Goal: Transaction & Acquisition: Purchase product/service

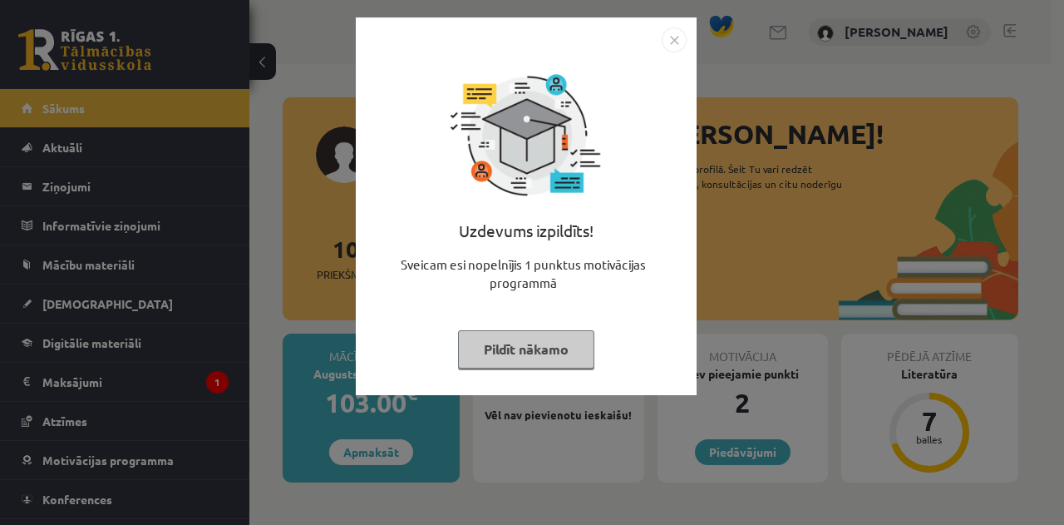
click at [674, 43] on img "Close" at bounding box center [674, 39] width 25 height 25
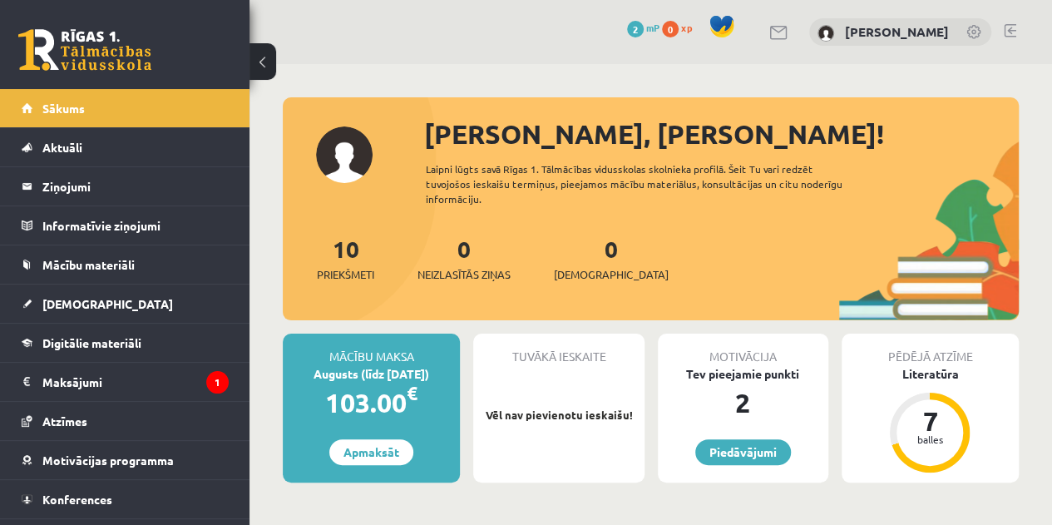
scroll to position [38, 0]
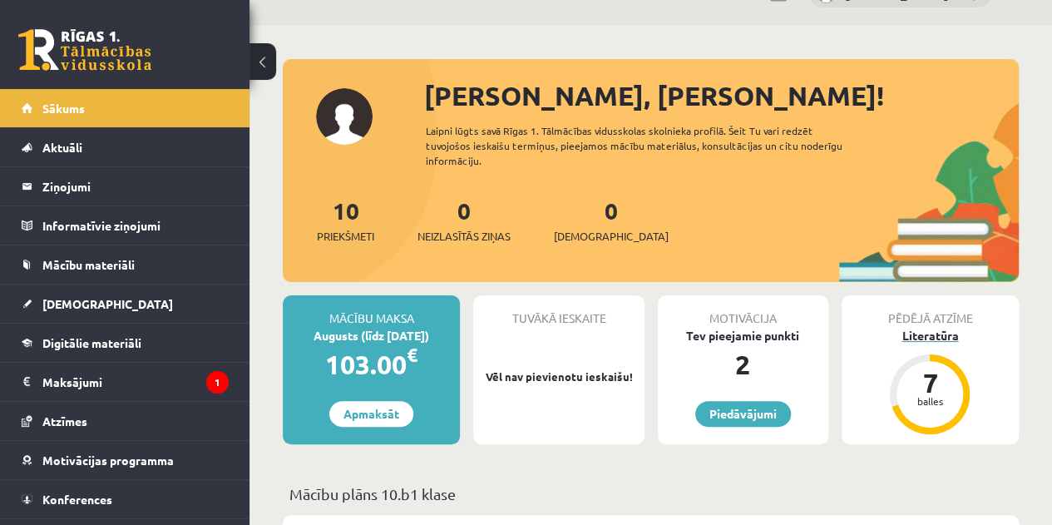
click at [931, 334] on div "Literatūra" at bounding box center [930, 335] width 177 height 17
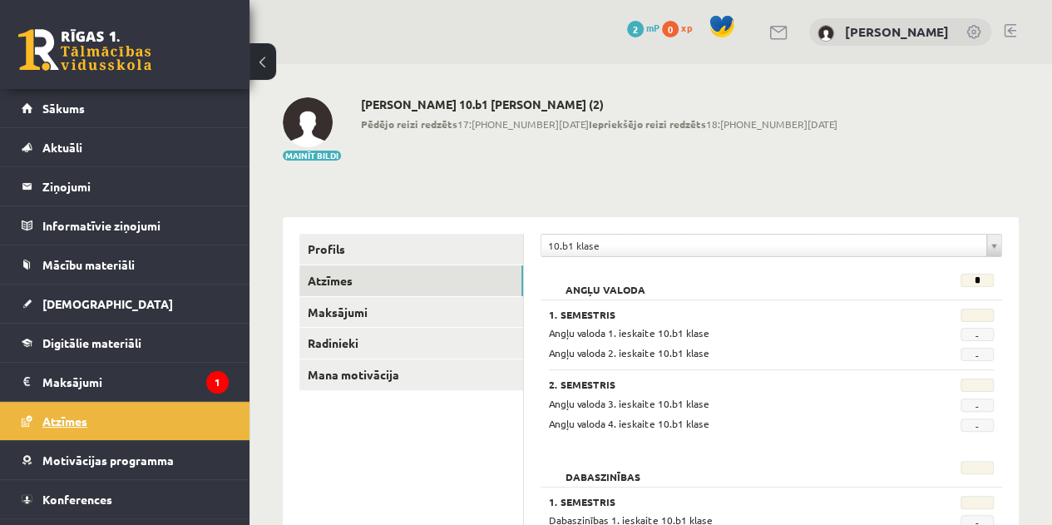
click at [80, 413] on span "Atzīmes" at bounding box center [64, 420] width 45 height 15
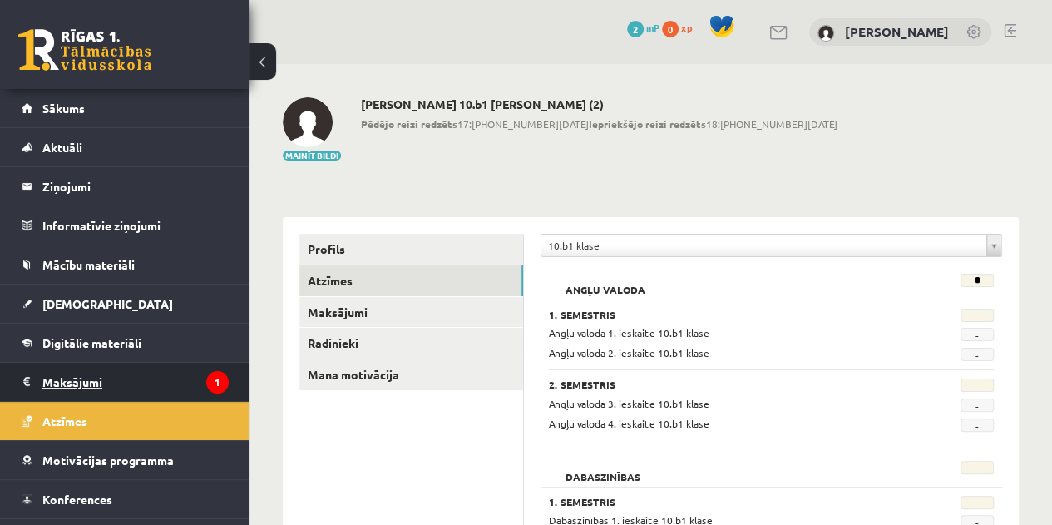
click at [84, 377] on legend "Maksājumi 1" at bounding box center [135, 382] width 186 height 38
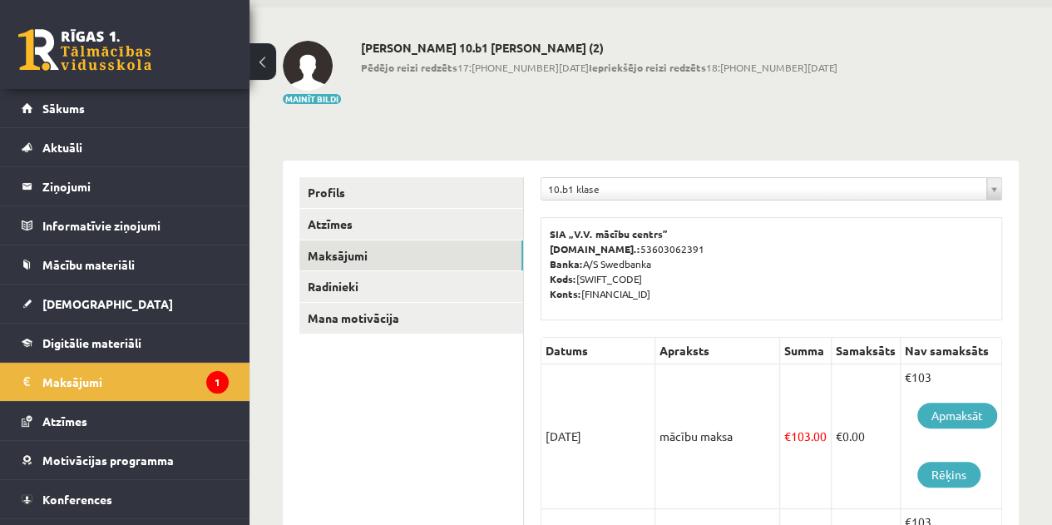
scroll to position [56, 0]
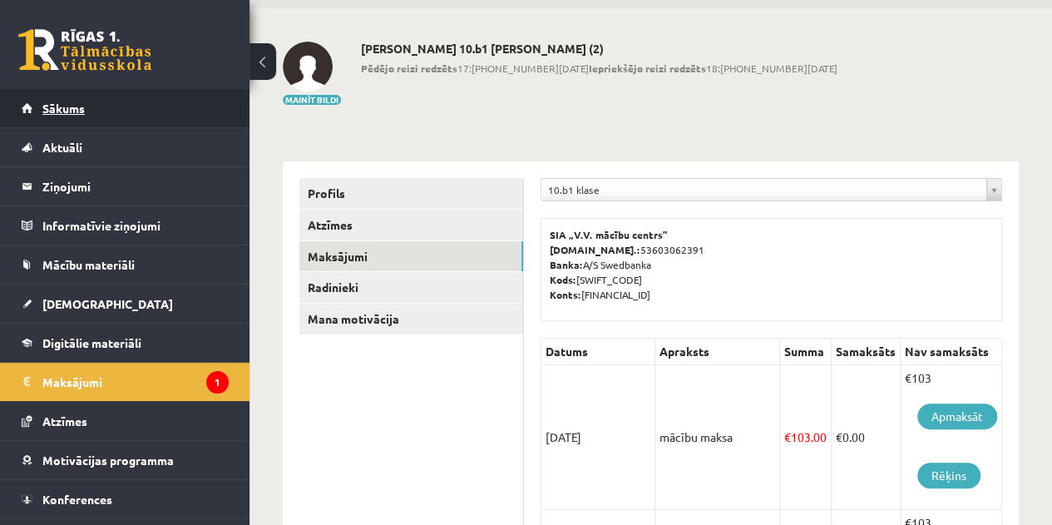
click at [101, 101] on link "Sākums" at bounding box center [125, 108] width 207 height 38
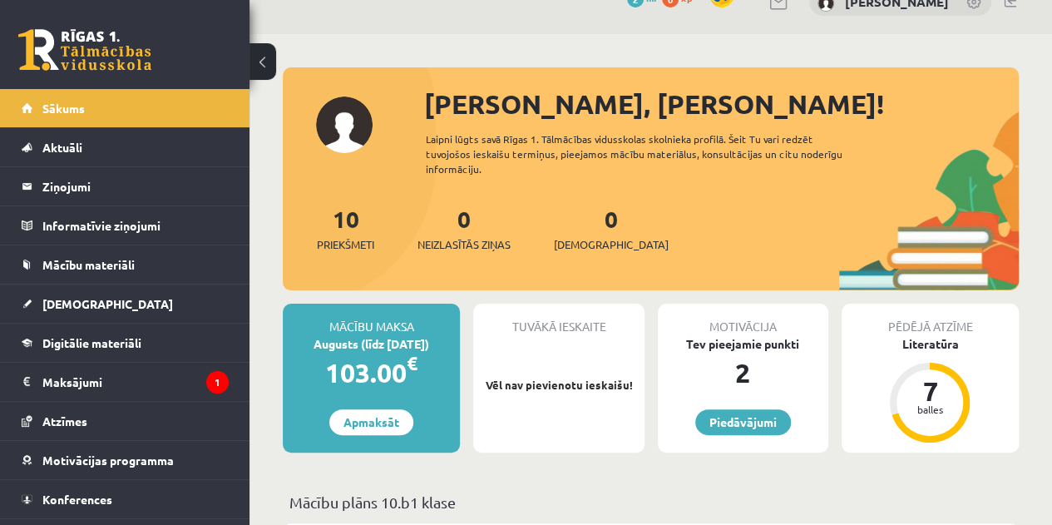
scroll to position [31, 0]
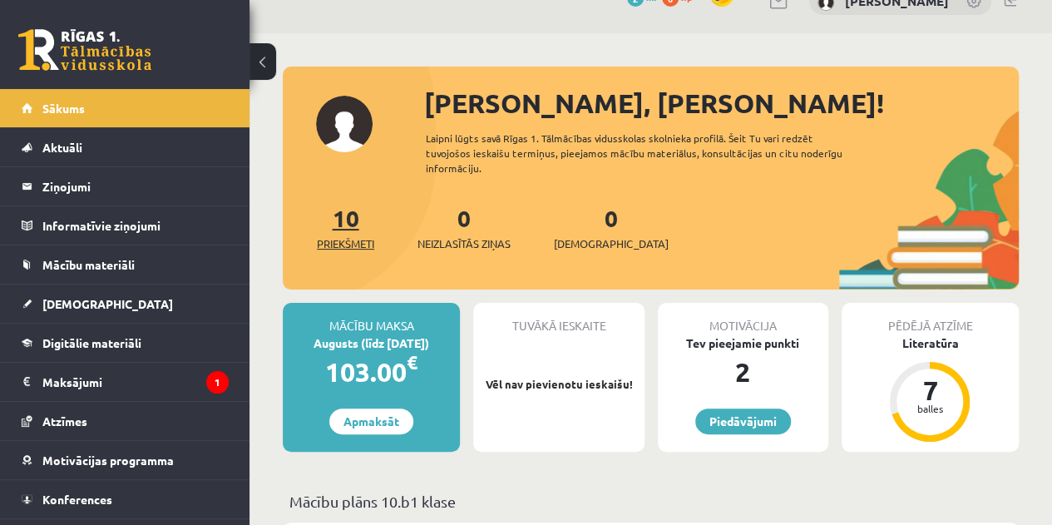
click at [345, 230] on div "10 Priekšmeti" at bounding box center [345, 226] width 57 height 52
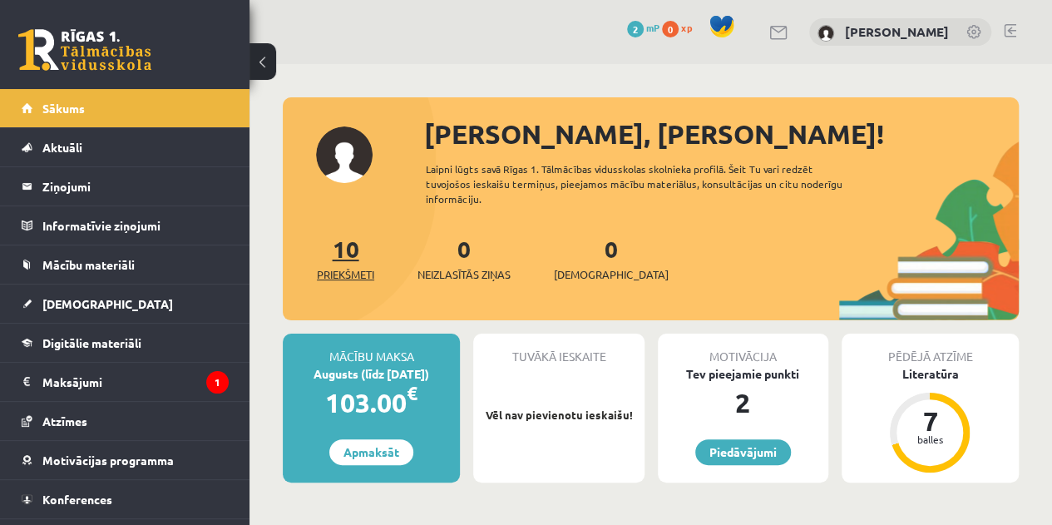
click at [348, 275] on span "Priekšmeti" at bounding box center [345, 274] width 57 height 17
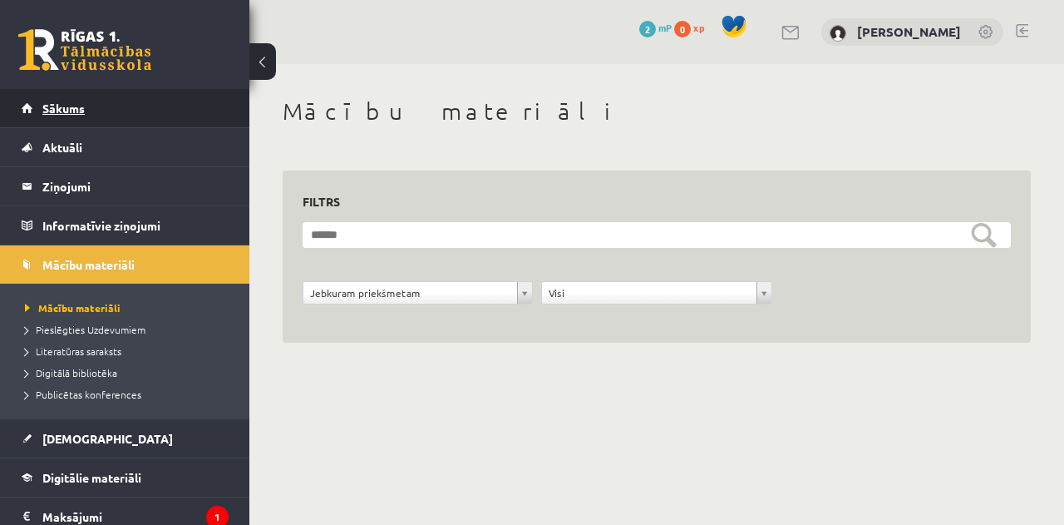
click at [73, 106] on span "Sākums" at bounding box center [63, 108] width 42 height 15
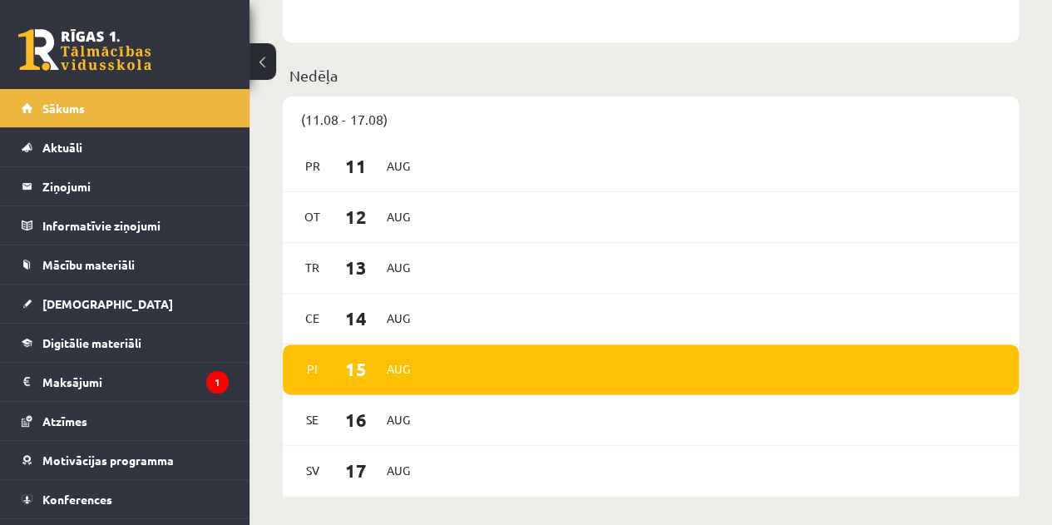
scroll to position [852, 0]
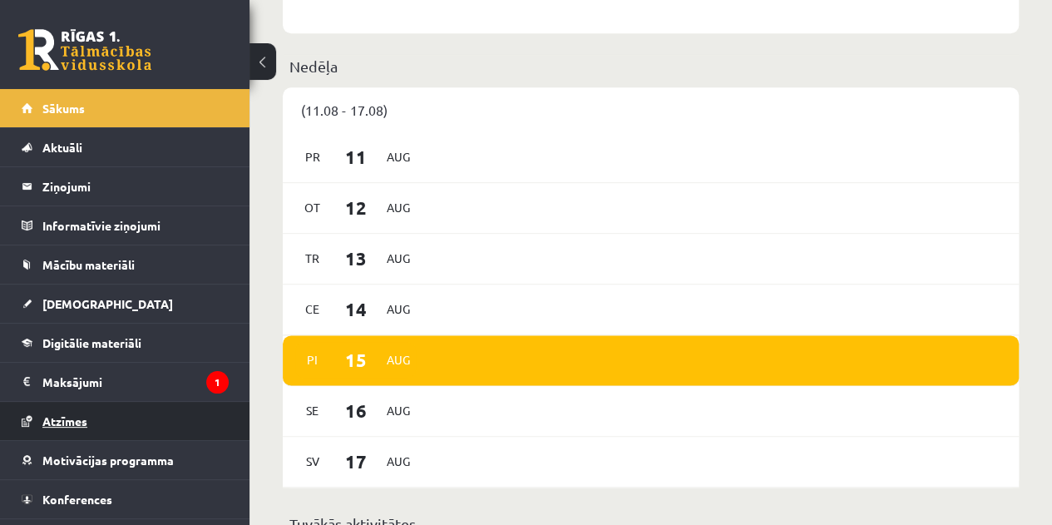
click at [76, 418] on span "Atzīmes" at bounding box center [64, 420] width 45 height 15
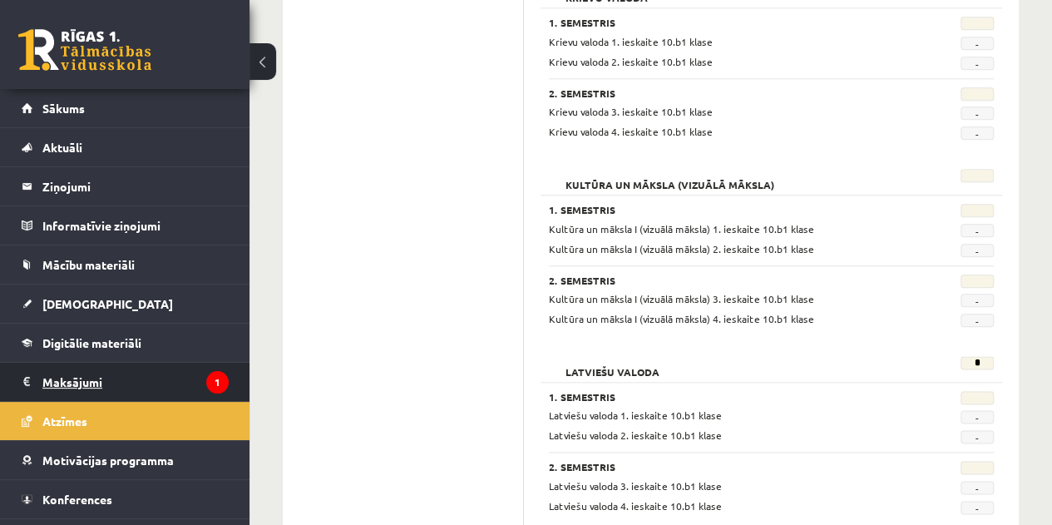
click at [77, 380] on legend "Maksājumi 1" at bounding box center [135, 382] width 186 height 38
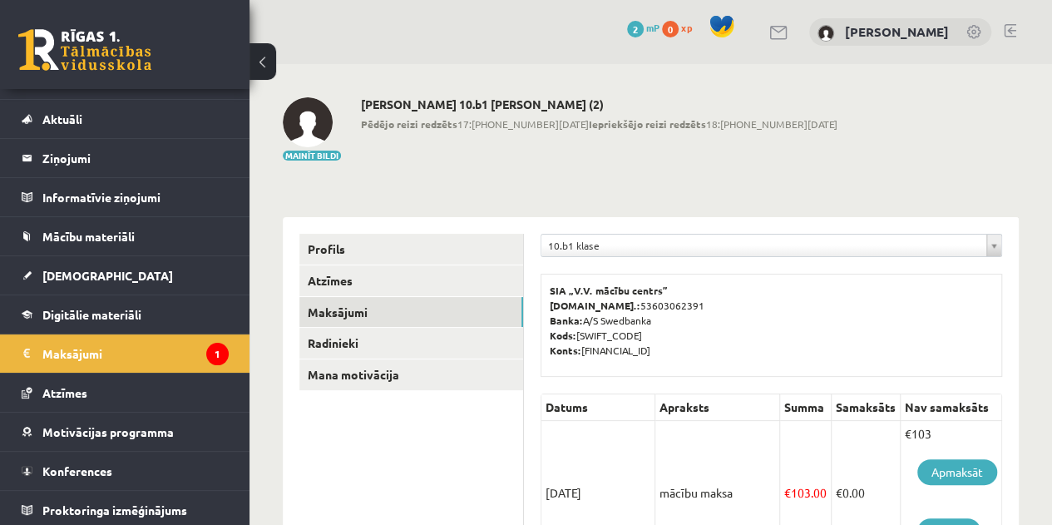
click at [88, 47] on link at bounding box center [84, 50] width 133 height 42
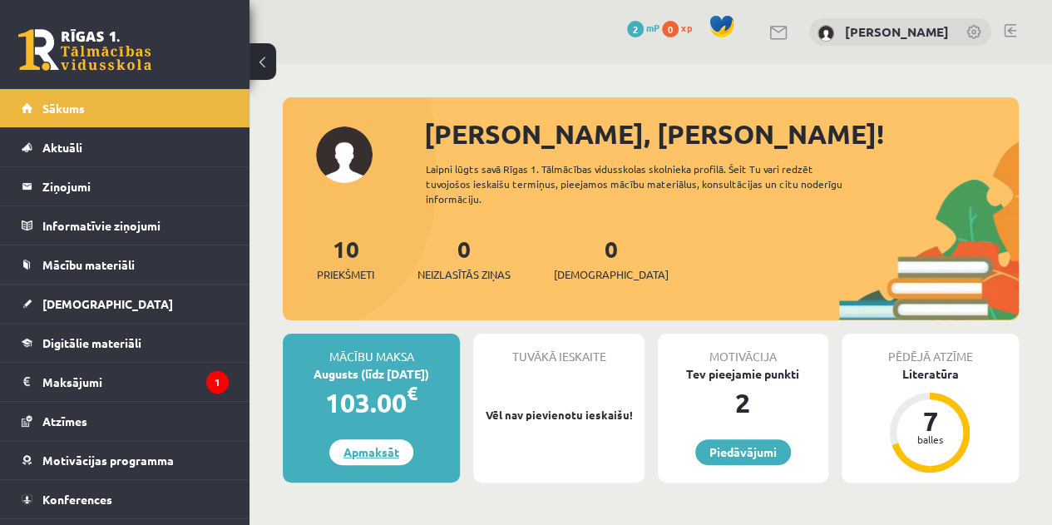
click at [372, 455] on link "Apmaksāt" at bounding box center [371, 452] width 84 height 26
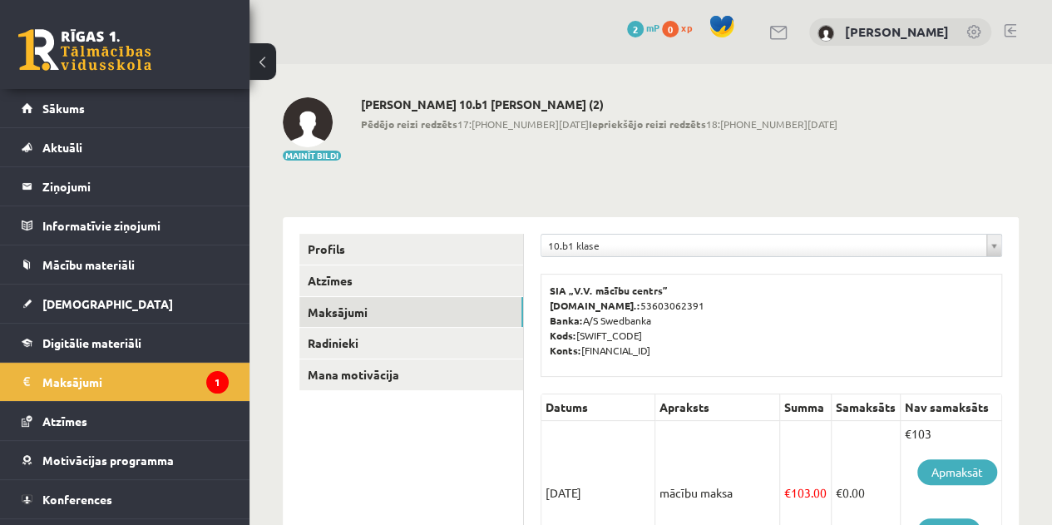
click at [77, 56] on link at bounding box center [84, 50] width 133 height 42
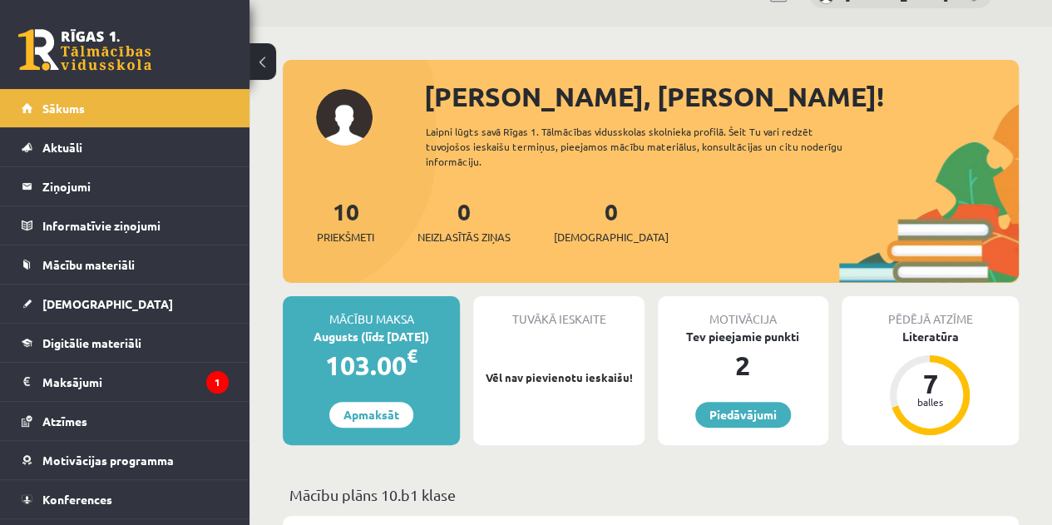
scroll to position [38, 0]
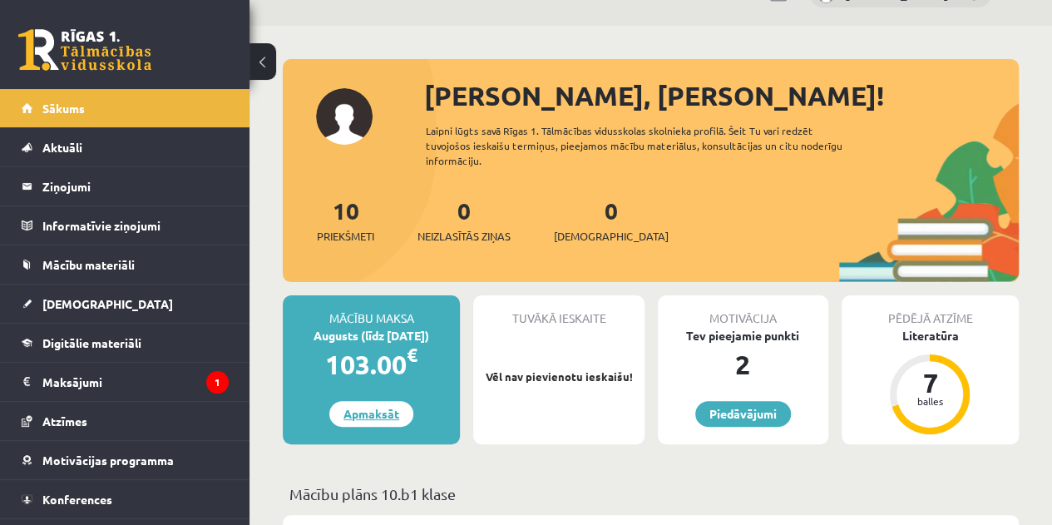
click at [392, 411] on link "Apmaksāt" at bounding box center [371, 414] width 84 height 26
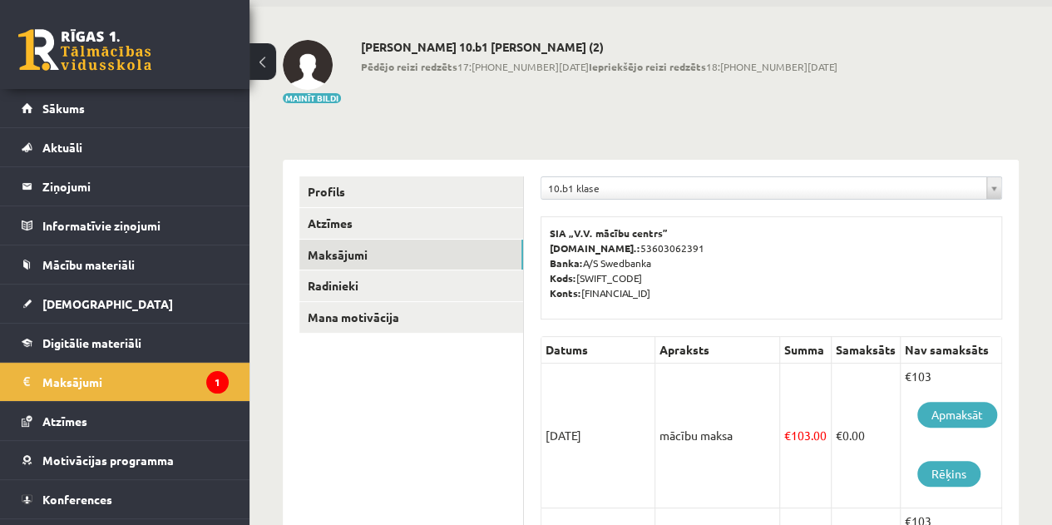
scroll to position [58, 0]
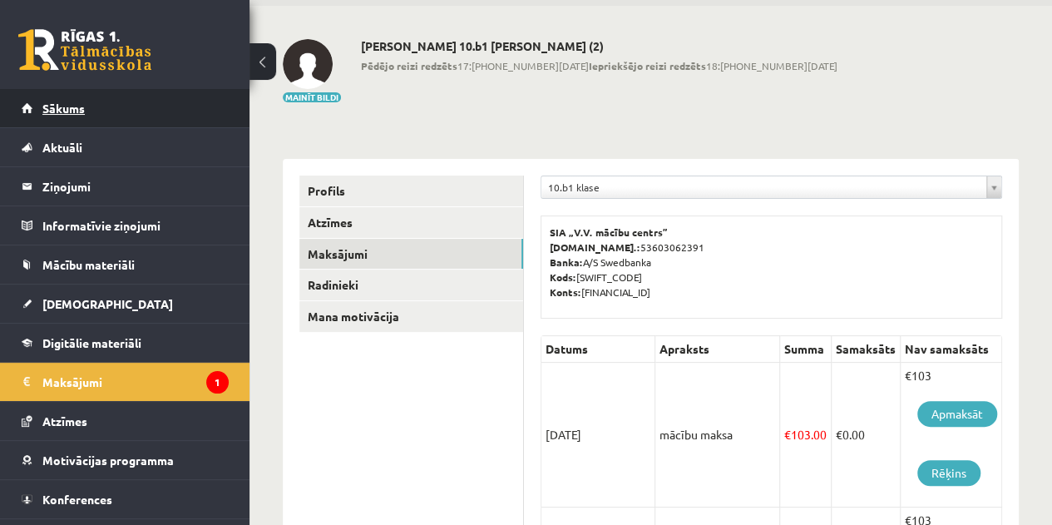
click at [98, 108] on link "Sākums" at bounding box center [125, 108] width 207 height 38
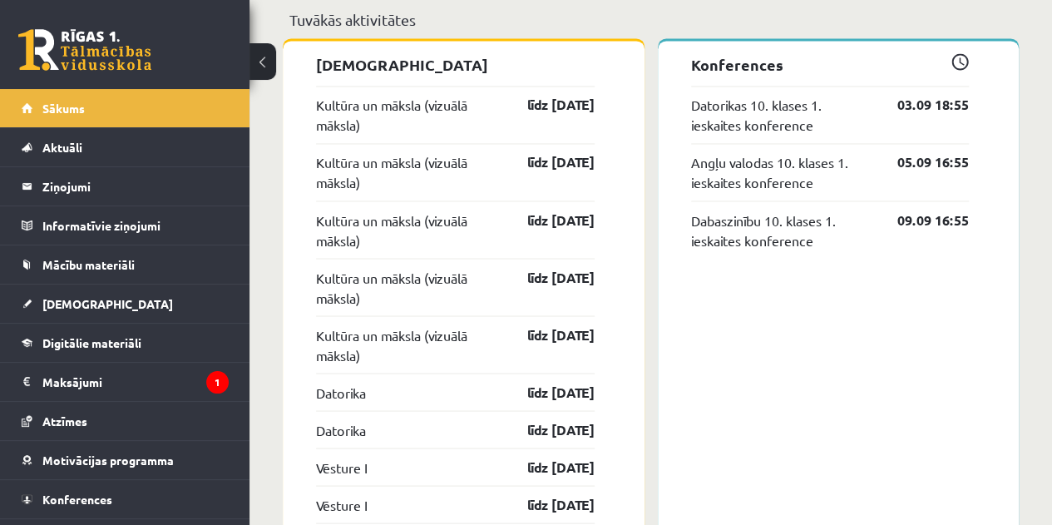
scroll to position [1360, 0]
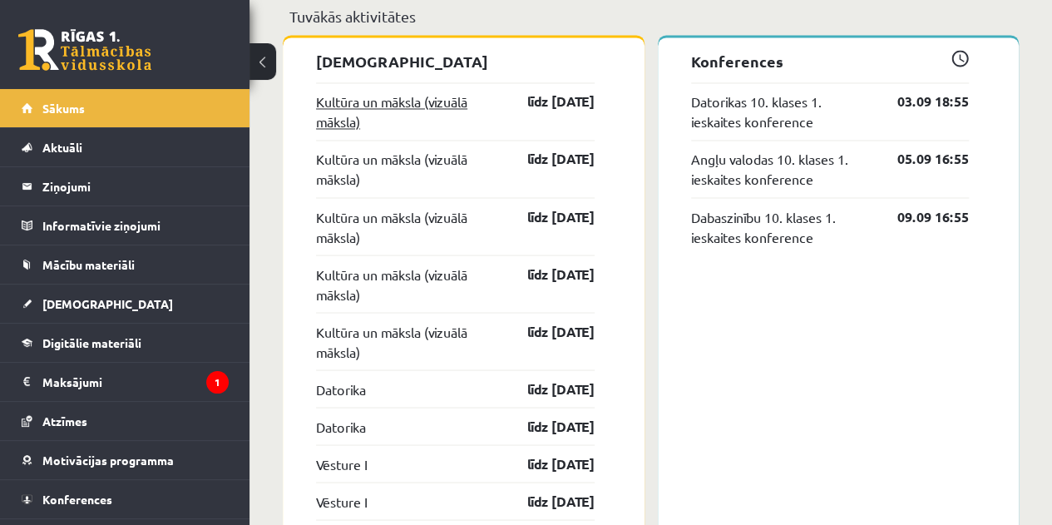
click at [406, 111] on link "Kultūra un māksla (vizuālā māksla)" at bounding box center [407, 111] width 182 height 40
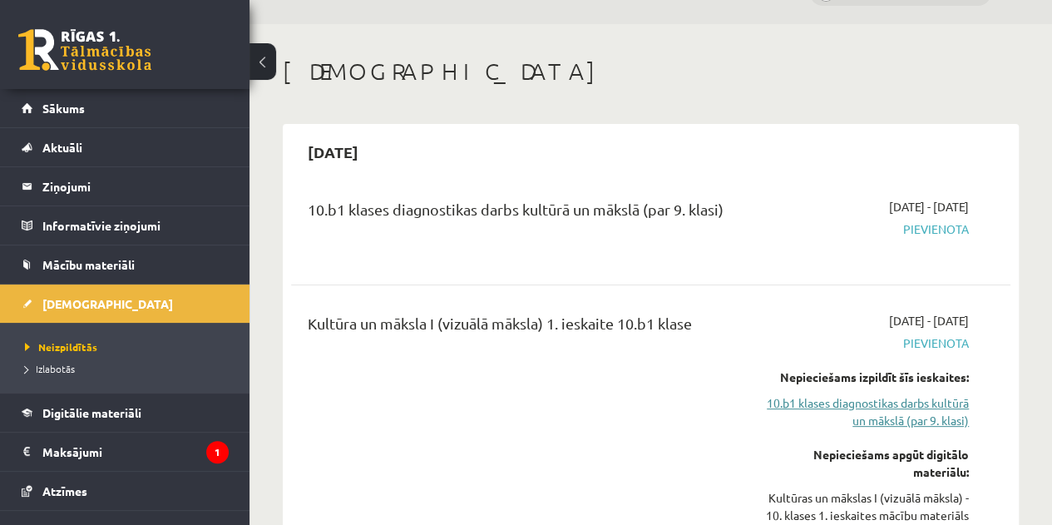
click at [898, 410] on link "10.b1 klases diagnostikas darbs kultūrā un mākslā (par 9. klasi)" at bounding box center [867, 411] width 204 height 35
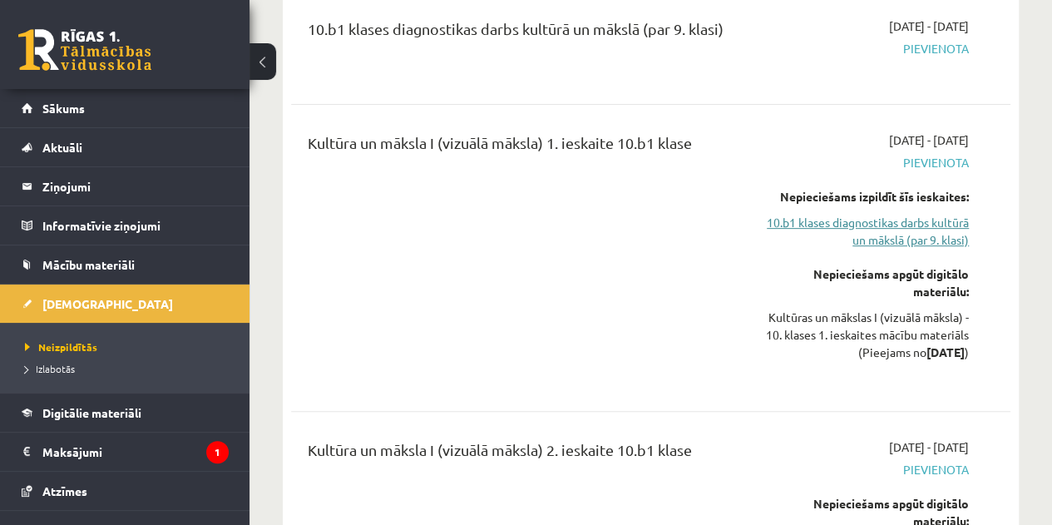
click at [939, 233] on link "10.b1 klases diagnostikas darbs kultūrā un mākslā (par 9. klasi)" at bounding box center [867, 231] width 204 height 35
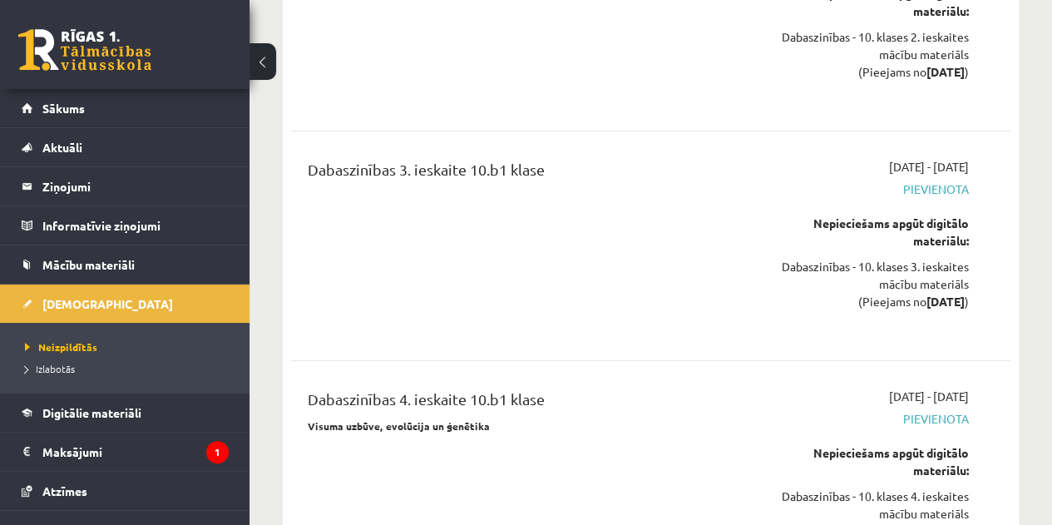
scroll to position [8916, 0]
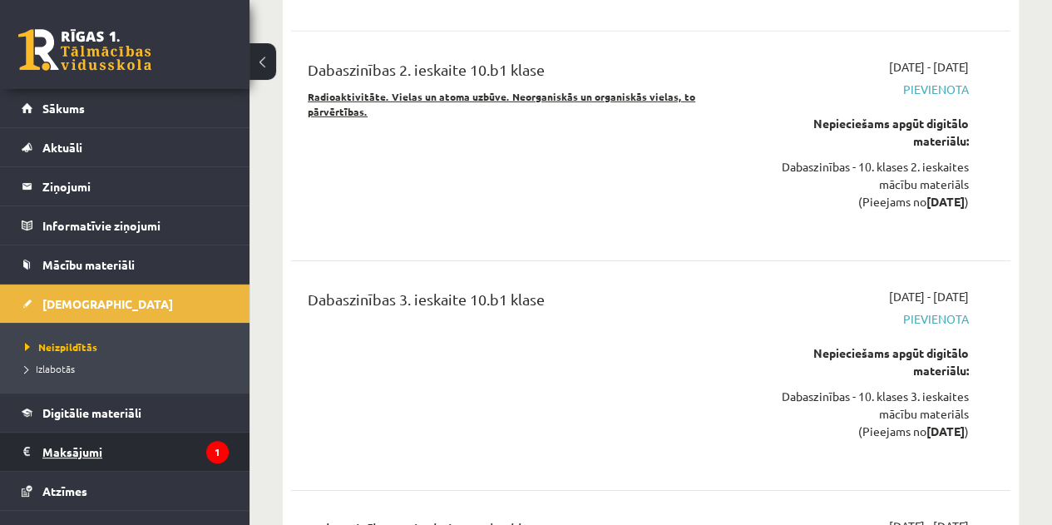
click at [80, 447] on legend "Maksājumi 1" at bounding box center [135, 451] width 186 height 38
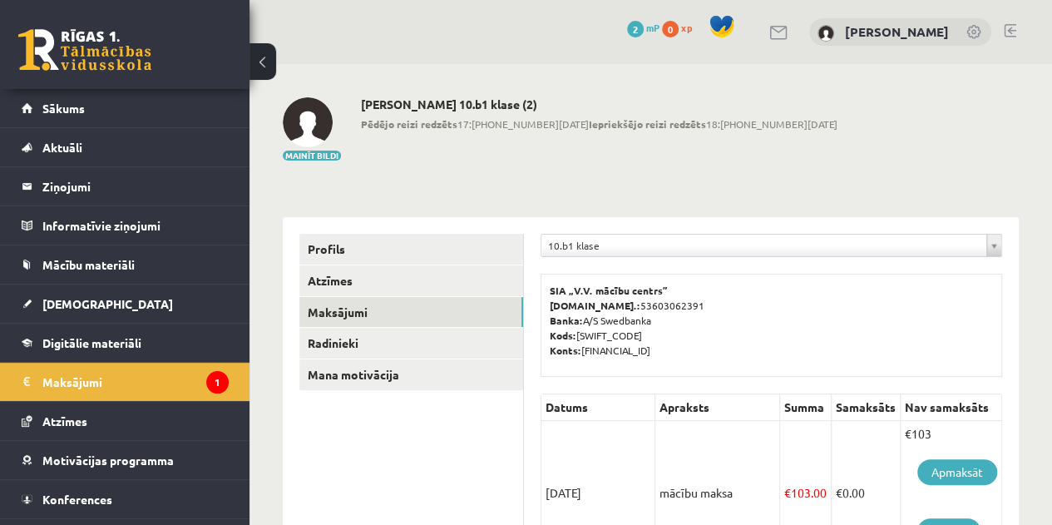
scroll to position [173, 0]
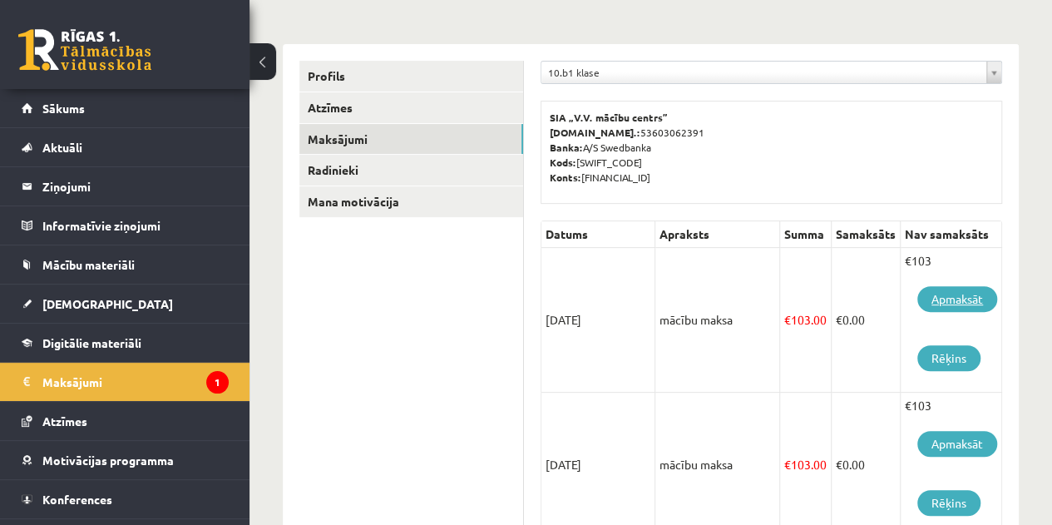
click at [958, 292] on link "Apmaksāt" at bounding box center [957, 299] width 80 height 26
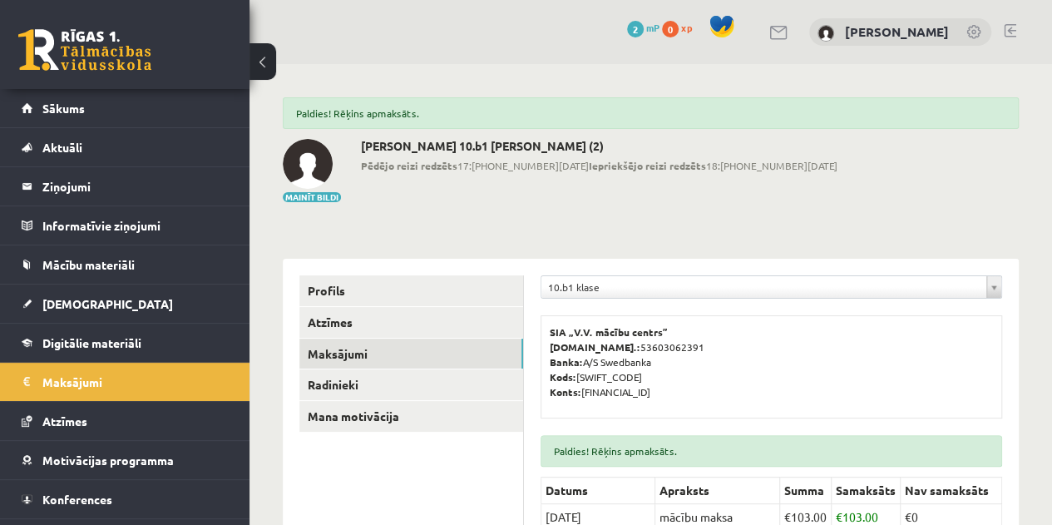
click at [108, 62] on link at bounding box center [84, 50] width 133 height 42
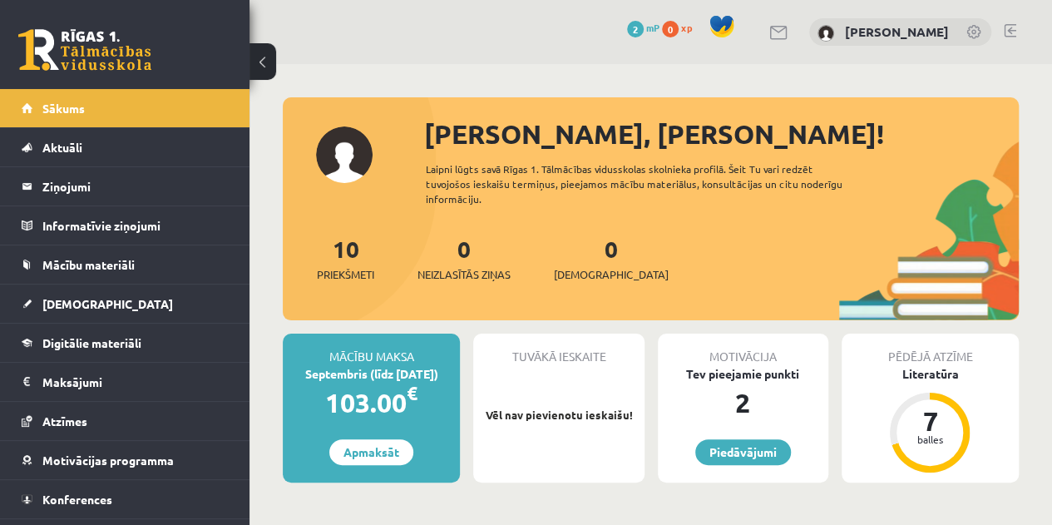
click at [81, 66] on link at bounding box center [84, 50] width 133 height 42
